Goal: Navigation & Orientation: Find specific page/section

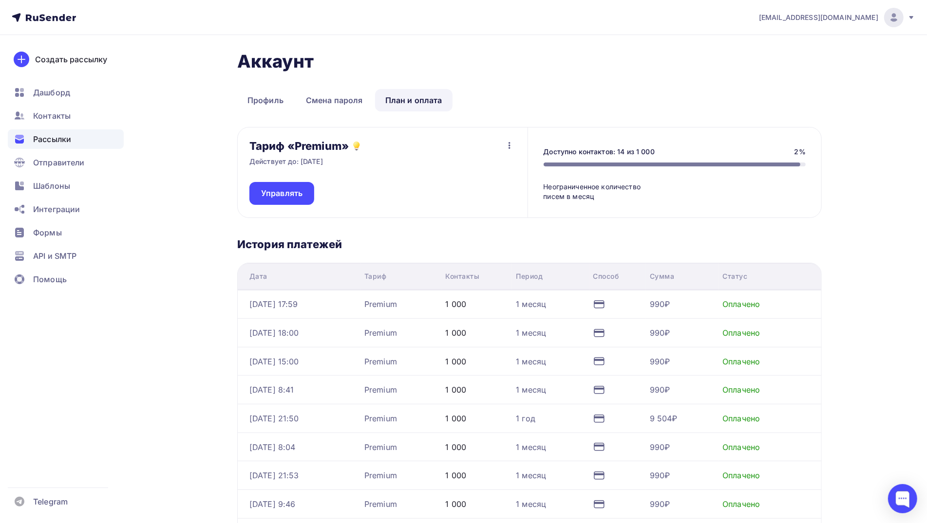
click at [60, 134] on span "Рассылки" at bounding box center [52, 139] width 38 height 12
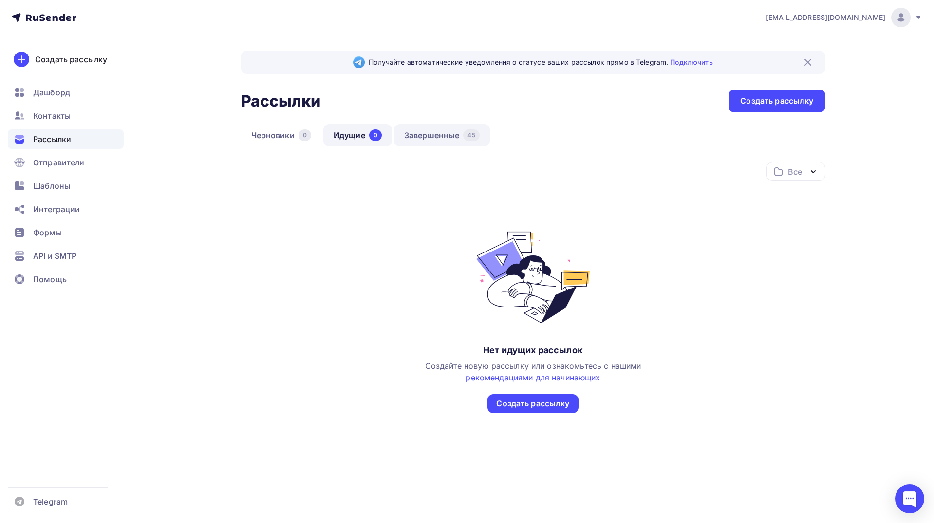
click at [442, 135] on link "Завершенные 45" at bounding box center [442, 135] width 96 height 22
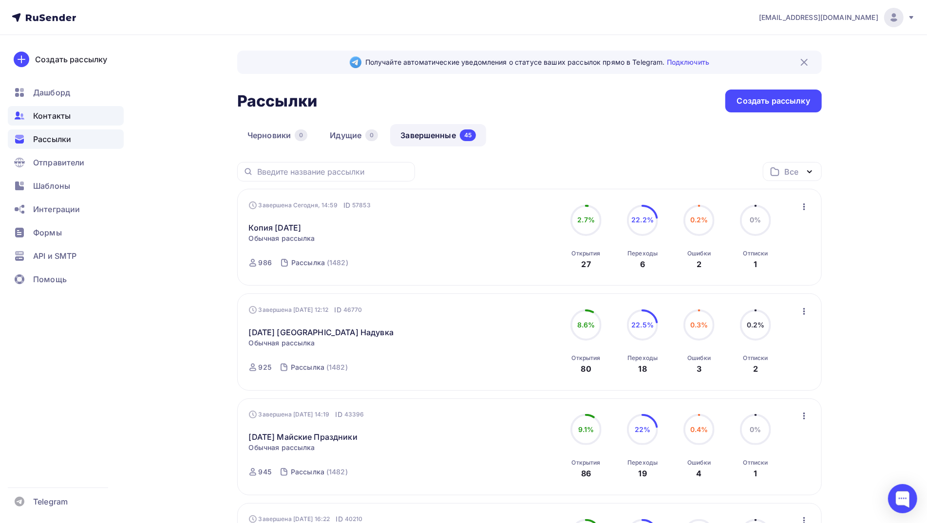
click at [72, 112] on div "Контакты" at bounding box center [66, 115] width 116 height 19
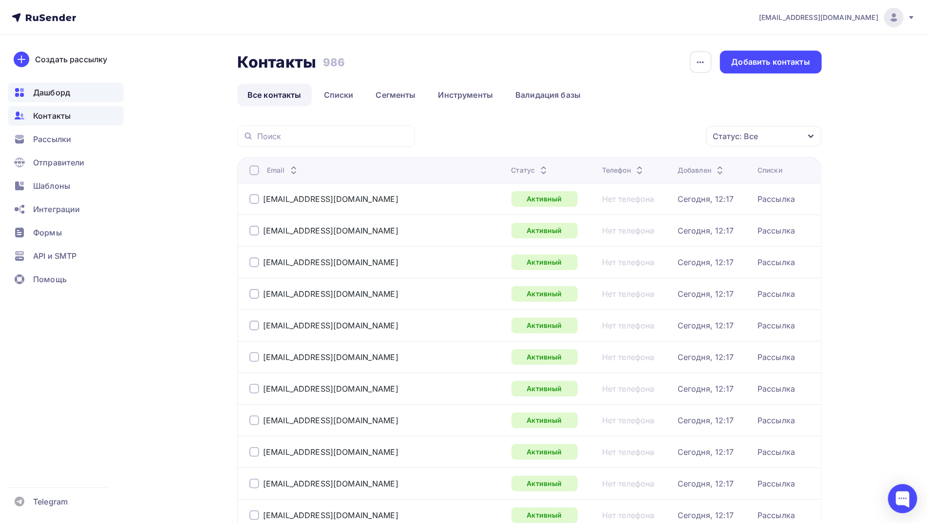
click at [61, 89] on span "Дашборд" at bounding box center [51, 93] width 37 height 12
